Goal: Information Seeking & Learning: Understand process/instructions

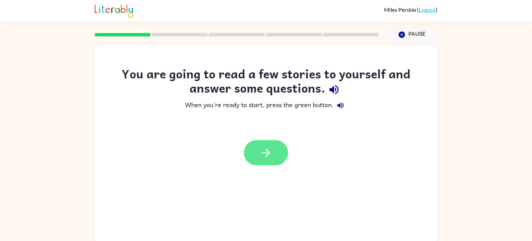
click at [270, 147] on icon "button" at bounding box center [266, 153] width 12 height 12
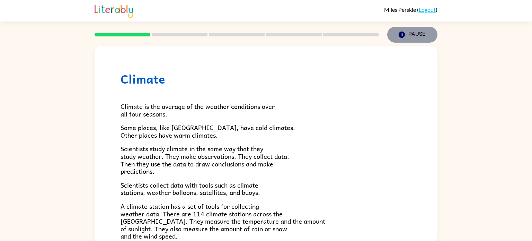
click at [401, 35] on icon "button" at bounding box center [402, 35] width 6 height 6
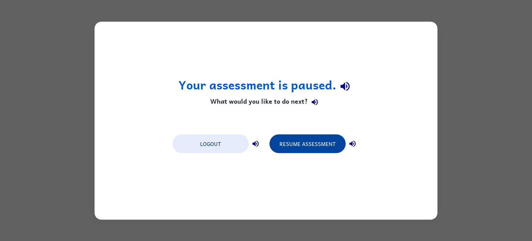
click at [282, 138] on button "Resume Assessment" at bounding box center [308, 143] width 76 height 19
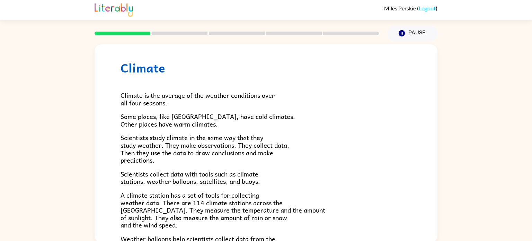
scroll to position [2, 0]
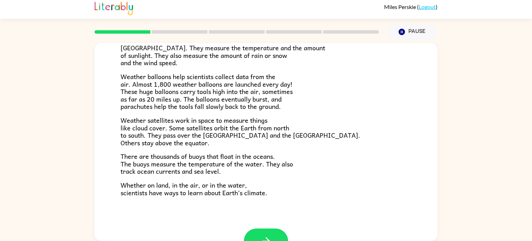
scroll to position [194, 0]
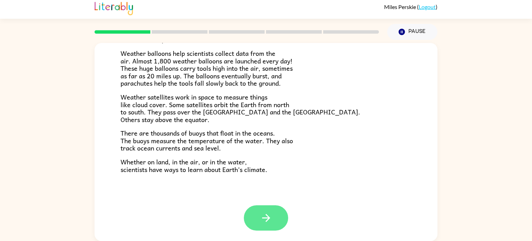
click at [273, 216] on button "button" at bounding box center [266, 217] width 44 height 25
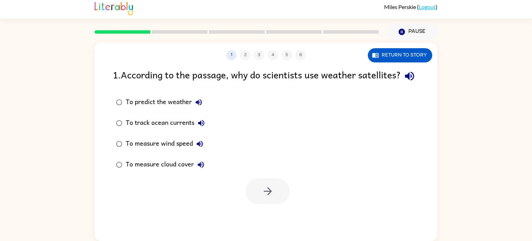
scroll to position [0, 0]
click at [263, 197] on icon "button" at bounding box center [268, 191] width 12 height 12
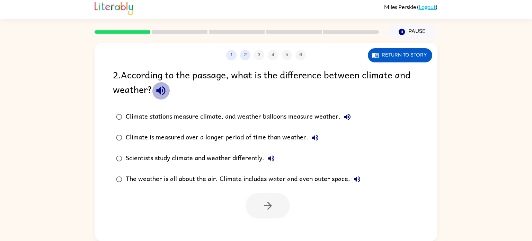
click at [160, 93] on icon "button" at bounding box center [160, 90] width 9 height 9
click at [347, 118] on icon "button" at bounding box center [347, 117] width 6 height 6
click at [346, 120] on icon "button" at bounding box center [347, 117] width 8 height 8
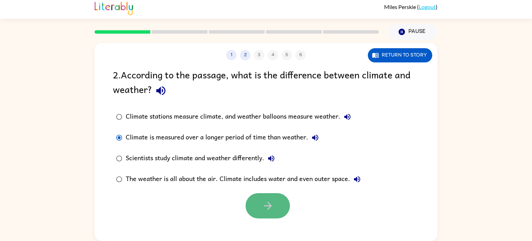
click at [263, 206] on icon "button" at bounding box center [268, 206] width 12 height 12
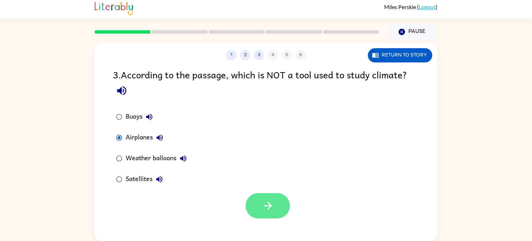
click at [264, 199] on button "button" at bounding box center [268, 205] width 44 height 25
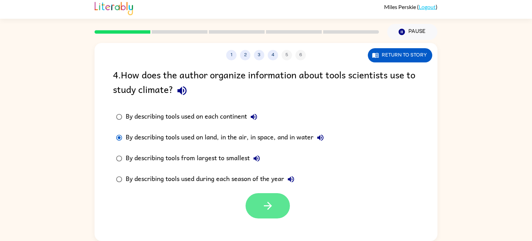
click at [260, 202] on button "button" at bounding box center [268, 205] width 44 height 25
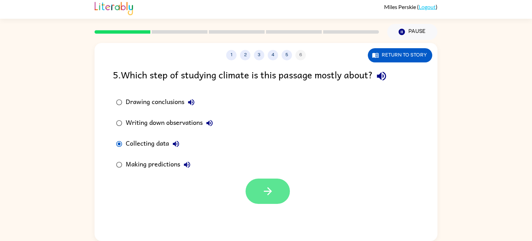
click at [276, 192] on button "button" at bounding box center [268, 190] width 44 height 25
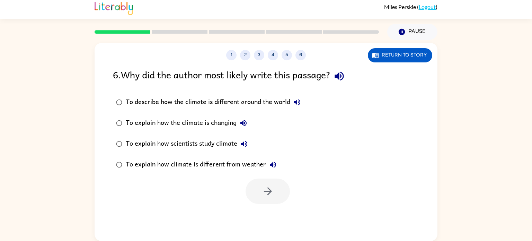
click at [241, 143] on icon "button" at bounding box center [244, 144] width 8 height 8
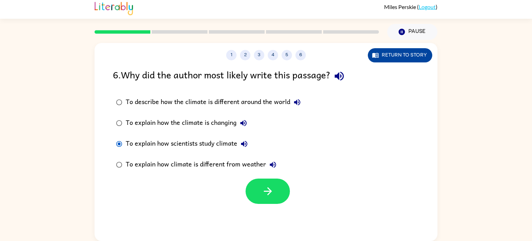
click at [396, 51] on button "Return to story" at bounding box center [400, 55] width 64 height 14
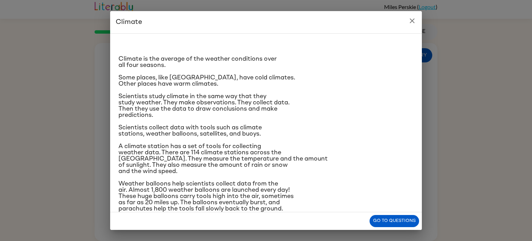
click at [410, 19] on icon "close" at bounding box center [412, 20] width 5 height 5
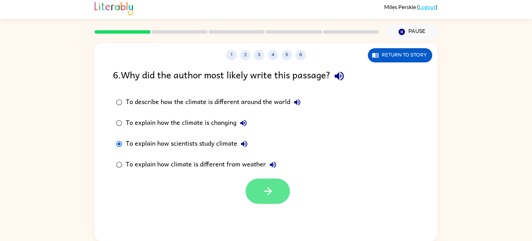
click at [264, 189] on icon "button" at bounding box center [268, 191] width 12 height 12
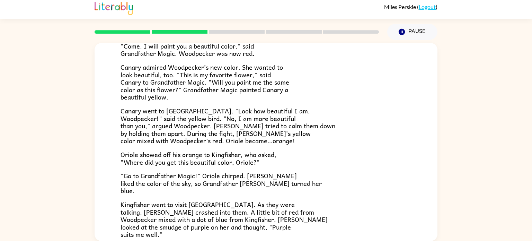
scroll to position [179, 0]
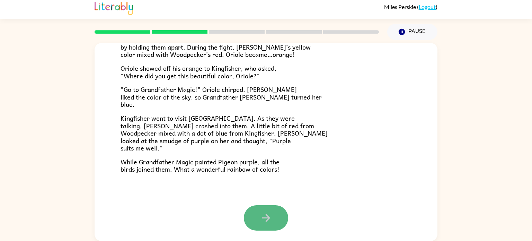
click at [282, 218] on button "button" at bounding box center [266, 217] width 44 height 25
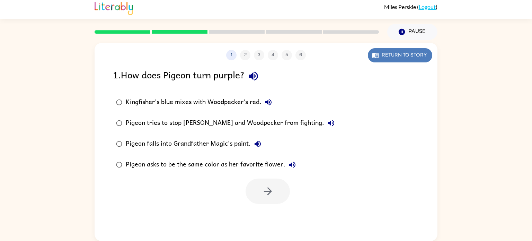
click at [376, 61] on button "Return to story" at bounding box center [400, 55] width 64 height 14
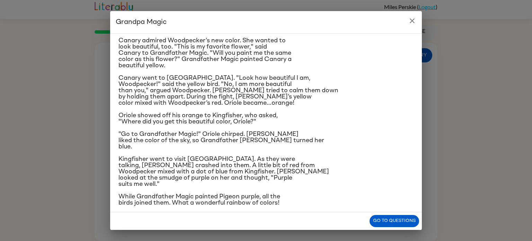
scroll to position [70, 0]
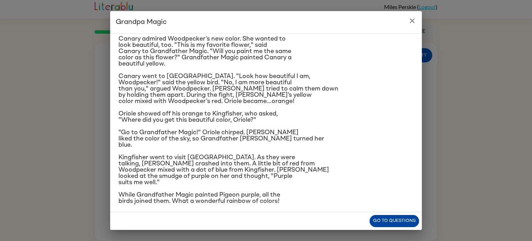
click at [395, 220] on button "Go to questions" at bounding box center [395, 221] width 50 height 12
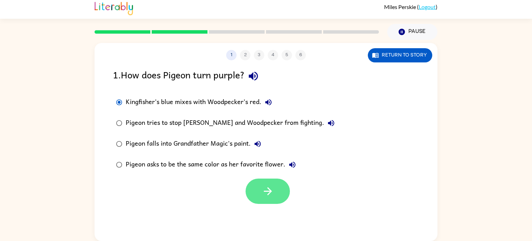
click at [277, 189] on button "button" at bounding box center [268, 190] width 44 height 25
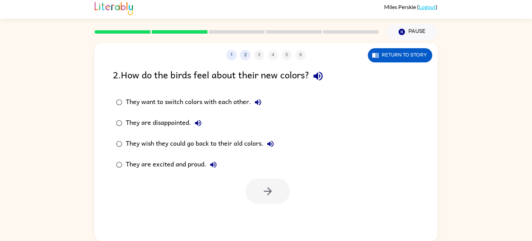
scroll to position [1, 0]
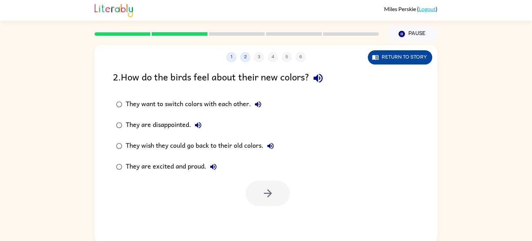
click at [415, 60] on button "Return to story" at bounding box center [400, 57] width 64 height 14
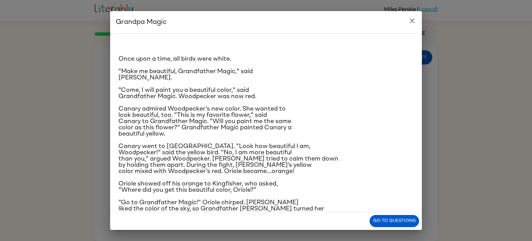
scroll to position [0, 0]
click at [383, 219] on button "Go to questions" at bounding box center [395, 221] width 50 height 12
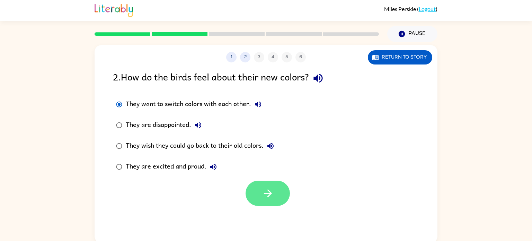
click at [272, 188] on icon "button" at bounding box center [268, 193] width 12 height 12
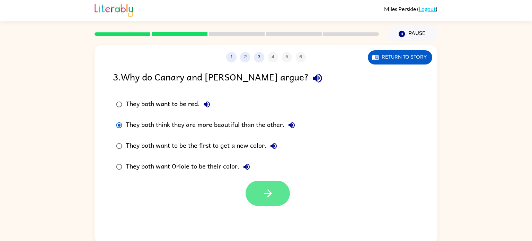
click at [269, 193] on icon "button" at bounding box center [268, 193] width 8 height 8
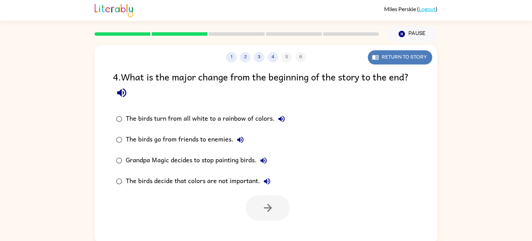
click at [394, 60] on button "Return to story" at bounding box center [400, 57] width 64 height 14
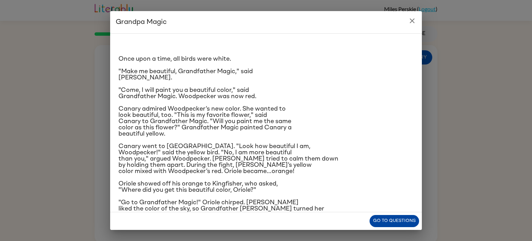
click at [389, 215] on button "Go to questions" at bounding box center [395, 221] width 50 height 12
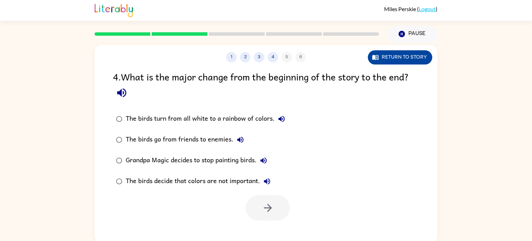
click at [384, 55] on button "Return to story" at bounding box center [400, 57] width 64 height 14
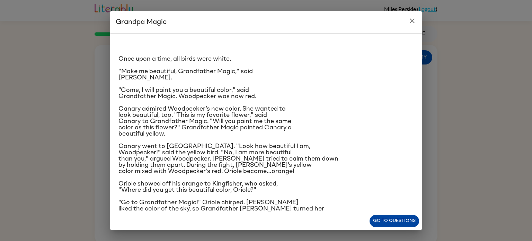
click at [380, 219] on button "Go to questions" at bounding box center [395, 221] width 50 height 12
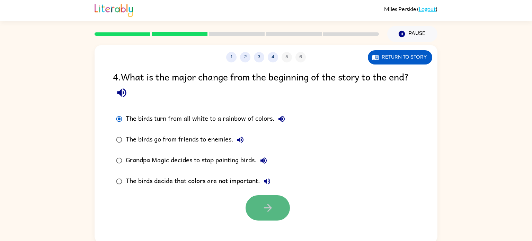
click at [268, 207] on icon "button" at bounding box center [268, 208] width 12 height 12
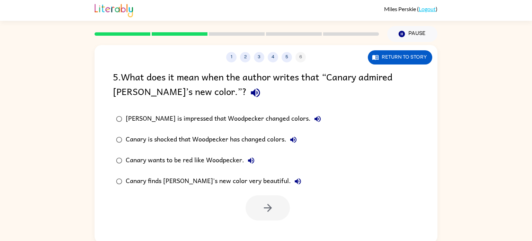
click at [177, 193] on div at bounding box center [266, 206] width 343 height 29
click at [274, 211] on button "button" at bounding box center [268, 207] width 44 height 25
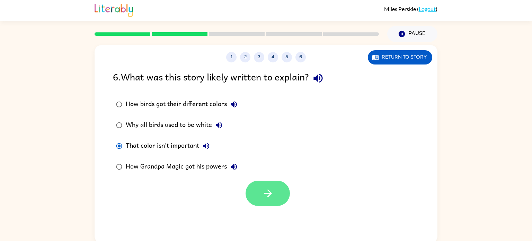
click at [261, 191] on button "button" at bounding box center [268, 193] width 44 height 25
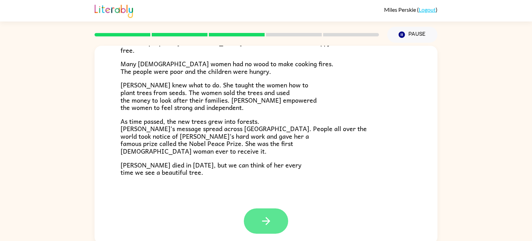
click at [267, 219] on icon "button" at bounding box center [266, 221] width 8 height 8
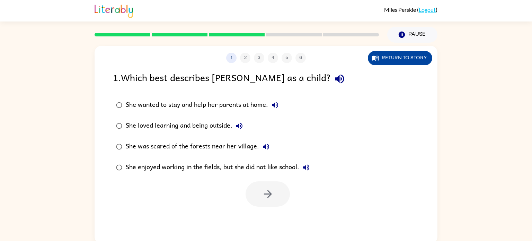
click at [381, 61] on button "Return to story" at bounding box center [400, 58] width 64 height 14
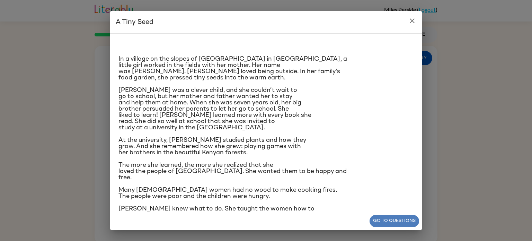
click at [396, 220] on button "Go to questions" at bounding box center [395, 221] width 50 height 12
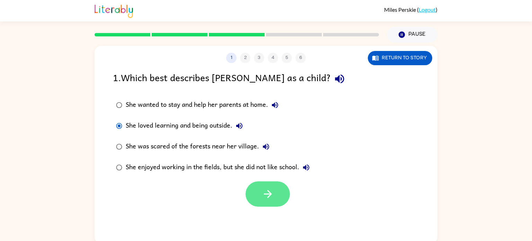
click at [259, 193] on button "button" at bounding box center [268, 193] width 44 height 25
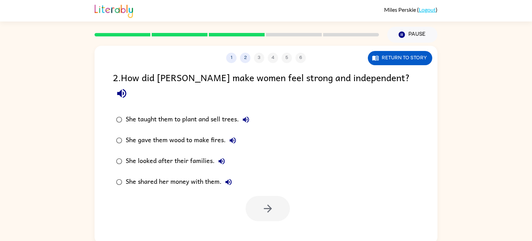
scroll to position [3, 0]
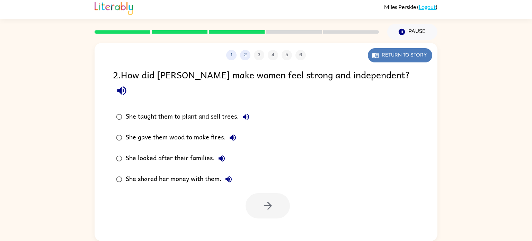
click at [384, 56] on button "Return to story" at bounding box center [400, 55] width 64 height 14
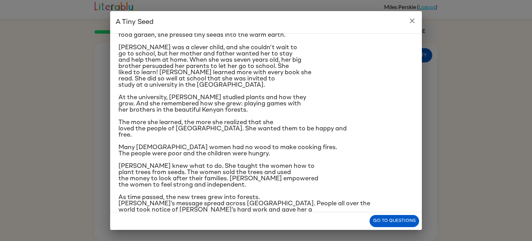
scroll to position [43, 0]
click at [388, 218] on button "Go to questions" at bounding box center [395, 221] width 50 height 12
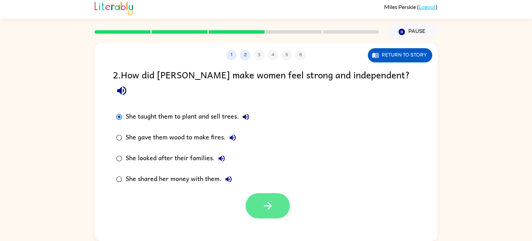
click at [260, 193] on button "button" at bounding box center [268, 205] width 44 height 25
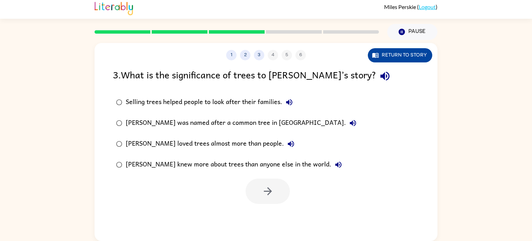
click at [391, 57] on button "Return to story" at bounding box center [400, 55] width 64 height 14
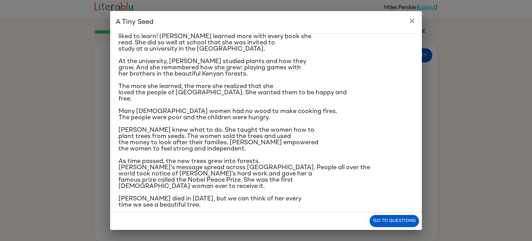
scroll to position [79, 0]
click at [376, 219] on button "Go to questions" at bounding box center [395, 221] width 50 height 12
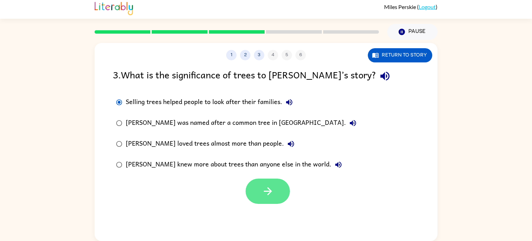
click at [264, 180] on button "button" at bounding box center [268, 190] width 44 height 25
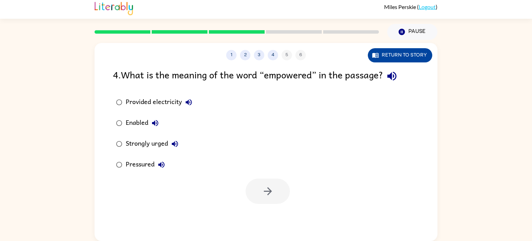
click at [393, 52] on button "Return to story" at bounding box center [400, 55] width 64 height 14
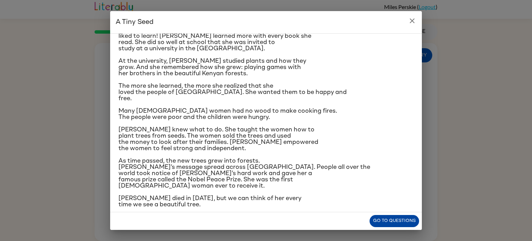
click at [375, 225] on button "Go to questions" at bounding box center [395, 221] width 50 height 12
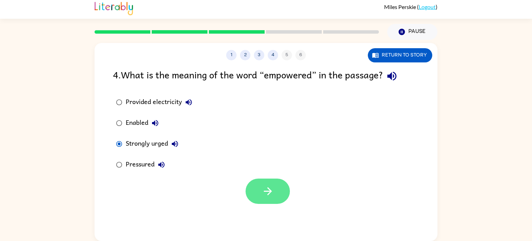
click at [254, 185] on button "button" at bounding box center [268, 190] width 44 height 25
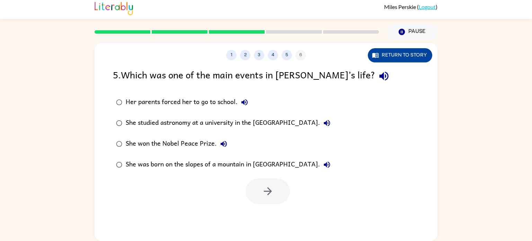
click at [384, 57] on button "Return to story" at bounding box center [400, 55] width 64 height 14
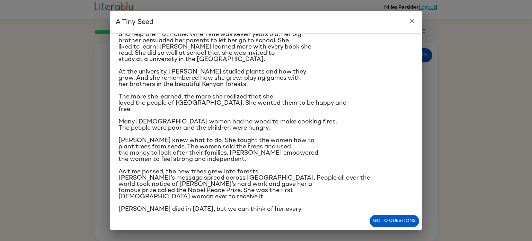
scroll to position [70, 0]
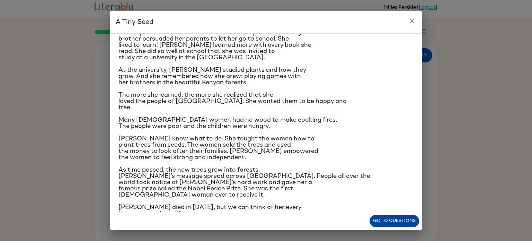
click at [376, 221] on button "Go to questions" at bounding box center [395, 221] width 50 height 12
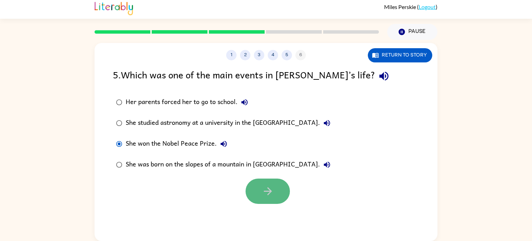
click at [268, 190] on icon "button" at bounding box center [268, 191] width 12 height 12
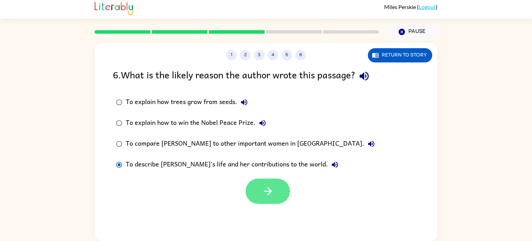
click at [260, 187] on button "button" at bounding box center [268, 190] width 44 height 25
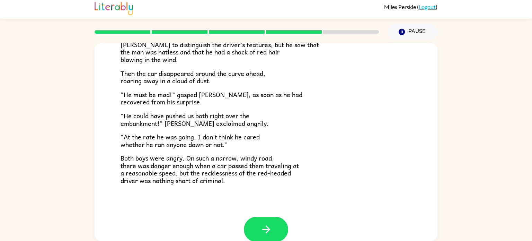
scroll to position [192, 0]
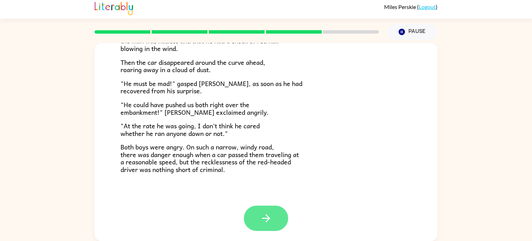
click at [271, 214] on icon "button" at bounding box center [266, 218] width 12 height 12
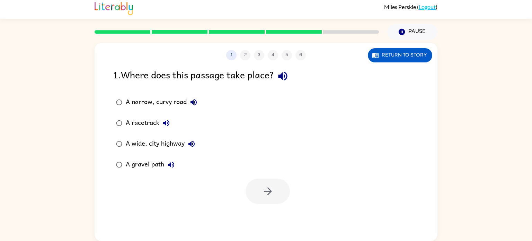
scroll to position [0, 0]
click at [391, 57] on button "Return to story" at bounding box center [400, 55] width 64 height 14
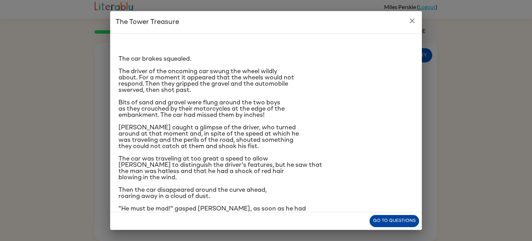
click at [393, 223] on button "Go to questions" at bounding box center [395, 221] width 50 height 12
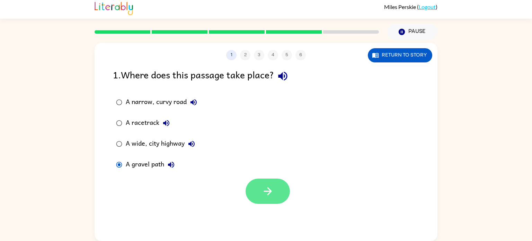
click at [259, 193] on button "button" at bounding box center [268, 190] width 44 height 25
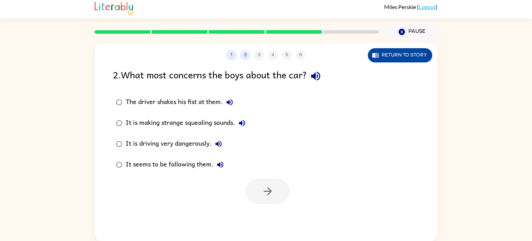
click at [373, 59] on button "Return to story" at bounding box center [400, 55] width 64 height 14
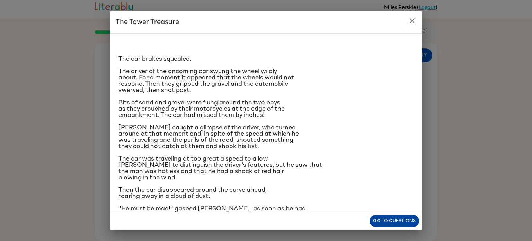
click at [379, 223] on button "Go to questions" at bounding box center [395, 221] width 50 height 12
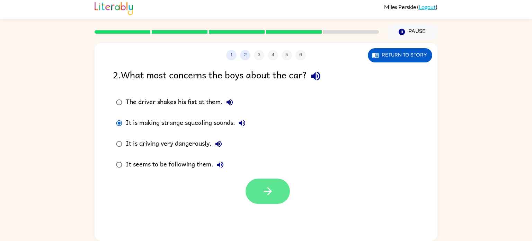
click at [263, 193] on icon "button" at bounding box center [268, 191] width 12 height 12
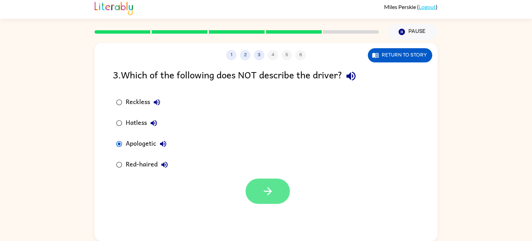
click at [262, 189] on icon "button" at bounding box center [268, 191] width 12 height 12
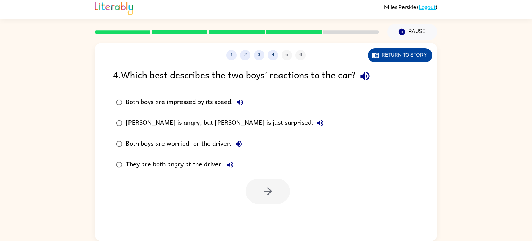
click at [381, 53] on button "Return to story" at bounding box center [400, 55] width 64 height 14
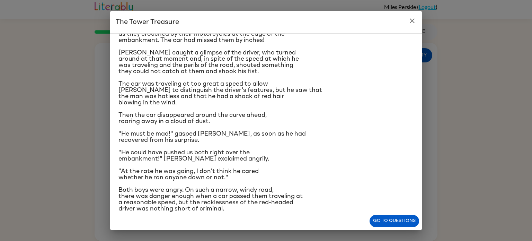
scroll to position [74, 0]
click at [405, 218] on button "Go to questions" at bounding box center [395, 221] width 50 height 12
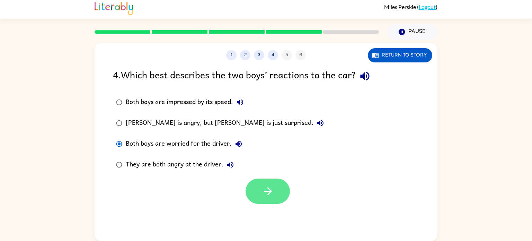
click at [277, 191] on button "button" at bounding box center [268, 190] width 44 height 25
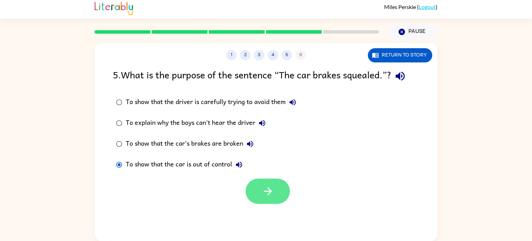
click at [274, 193] on button "button" at bounding box center [268, 190] width 44 height 25
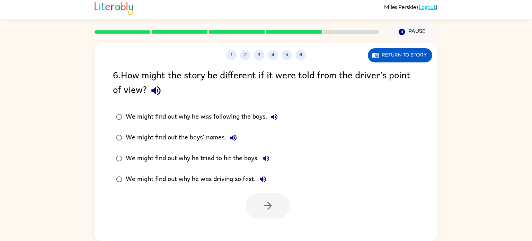
click at [290, 218] on div at bounding box center [266, 204] width 343 height 29
click at [263, 213] on button "button" at bounding box center [268, 205] width 44 height 25
